Goal: Task Accomplishment & Management: Manage account settings

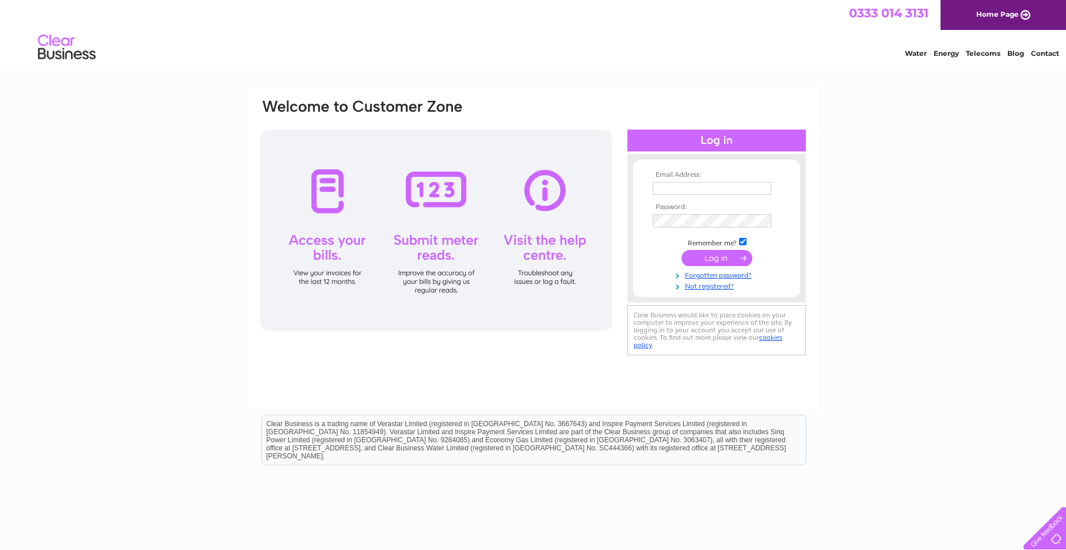
click at [686, 188] on input "text" at bounding box center [712, 188] width 119 height 13
type input "michael.wilson@mearns-gill.com"
click at [720, 260] on input "submit" at bounding box center [717, 258] width 71 height 16
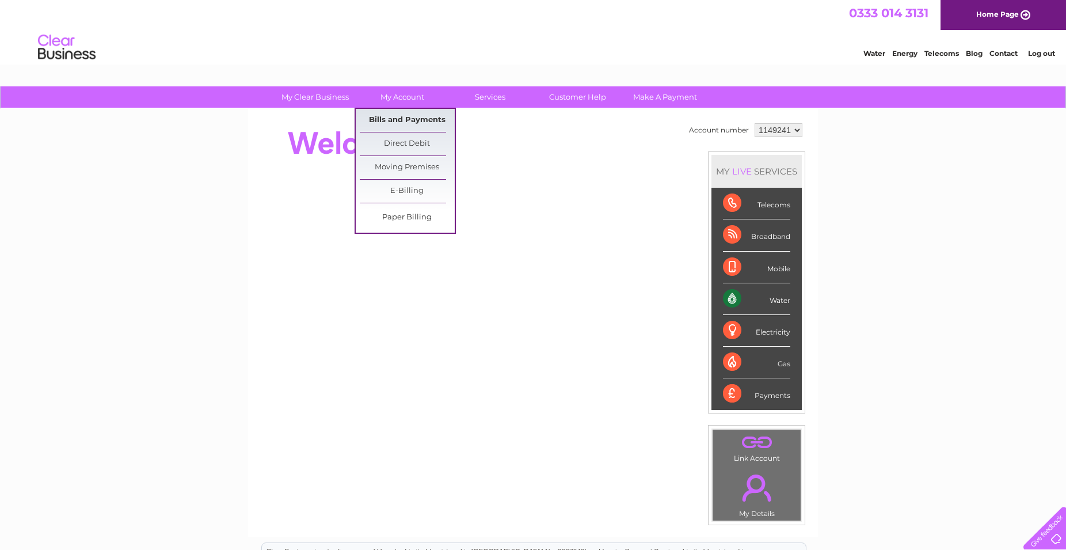
click at [398, 119] on link "Bills and Payments" at bounding box center [407, 120] width 95 height 23
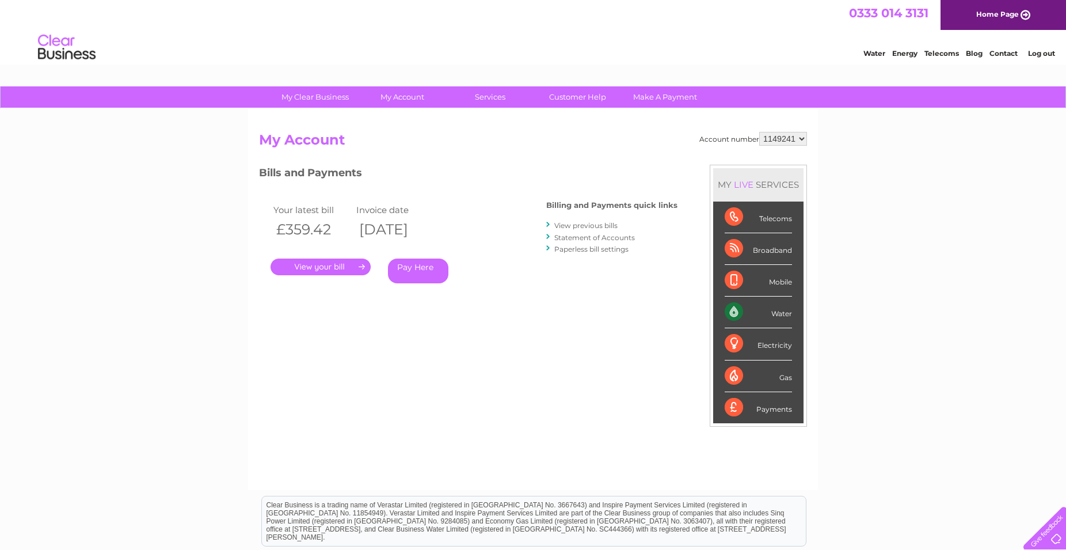
click at [319, 263] on link "." at bounding box center [321, 266] width 100 height 17
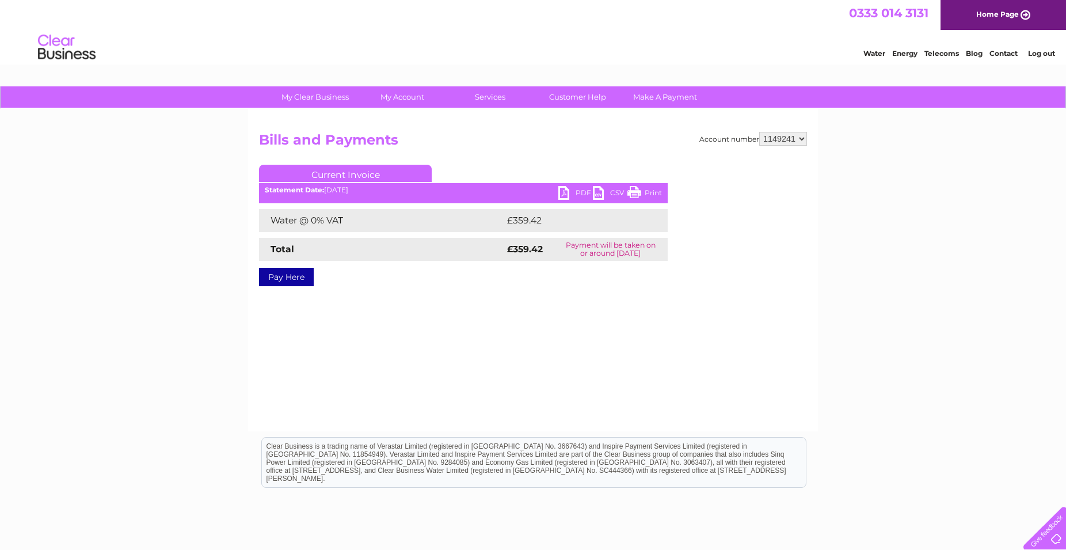
click at [577, 192] on link "PDF" at bounding box center [575, 194] width 35 height 17
